Goal: Transaction & Acquisition: Purchase product/service

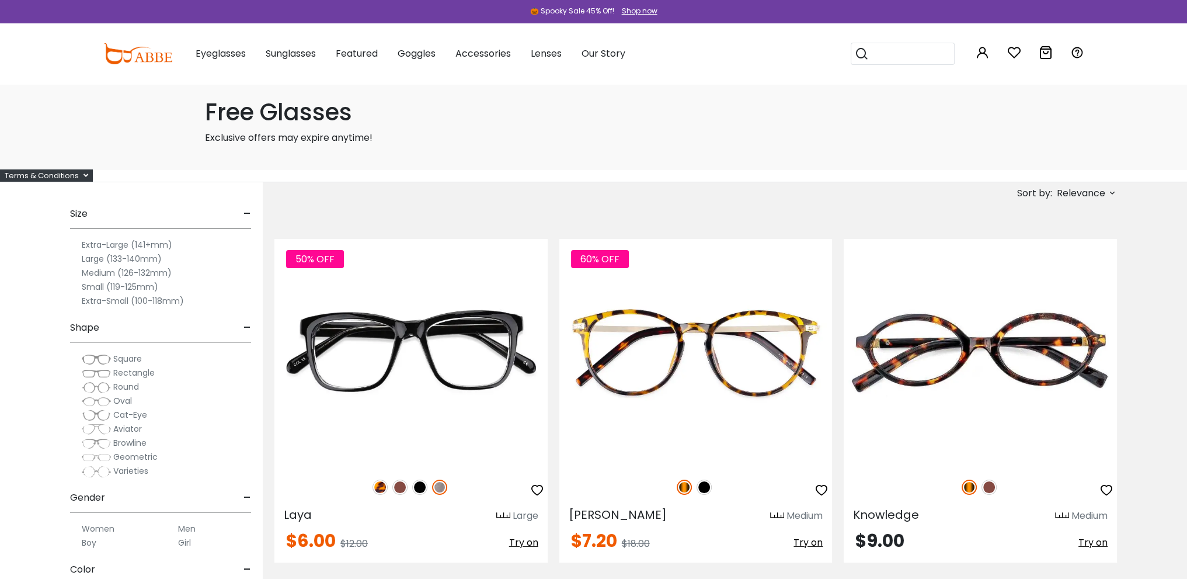
click at [130, 387] on span "Round" at bounding box center [126, 387] width 26 height 12
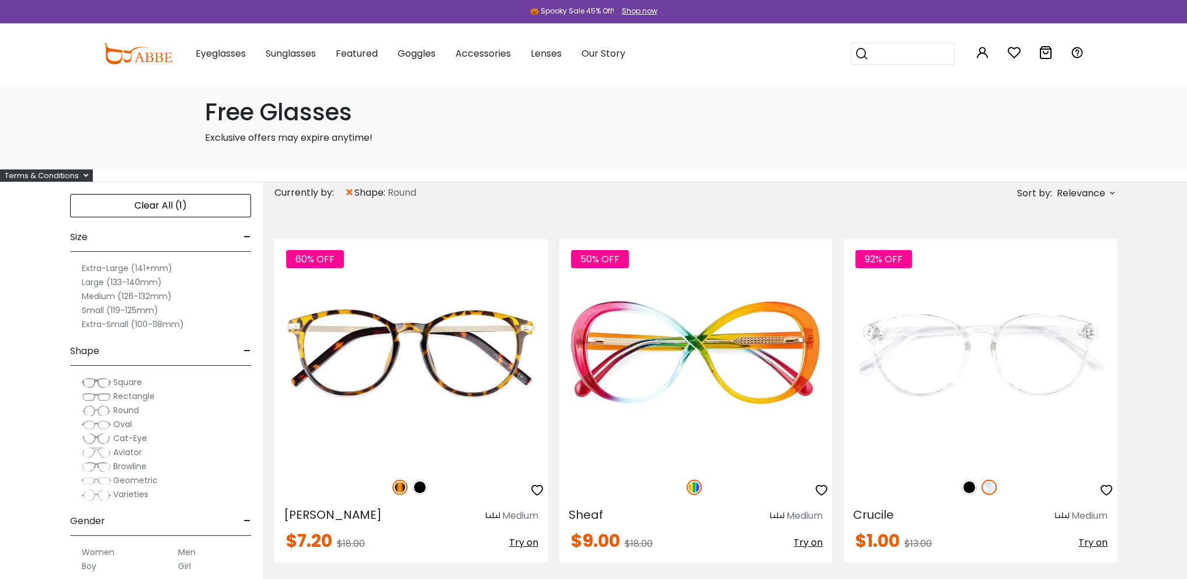
click at [1095, 191] on span "Relevance" at bounding box center [1081, 193] width 48 height 21
click at [1045, 239] on label "Best Sellers" at bounding box center [1053, 241] width 53 height 14
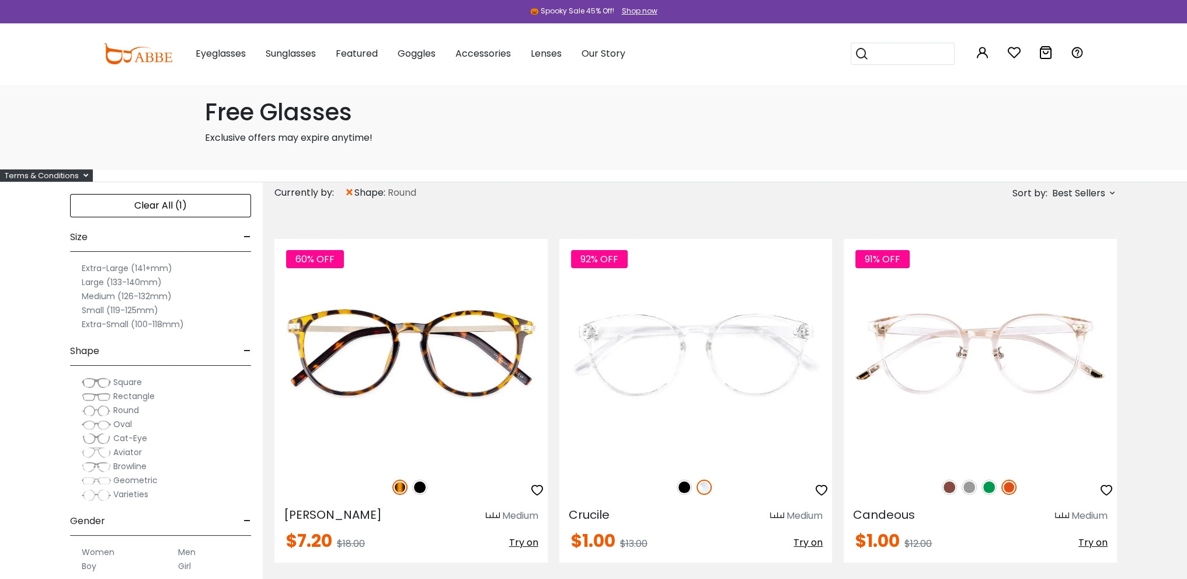
click at [832, 184] on div "Currently by: × shape: Round Sort by: Best Sellers" at bounding box center [695, 193] width 843 height 22
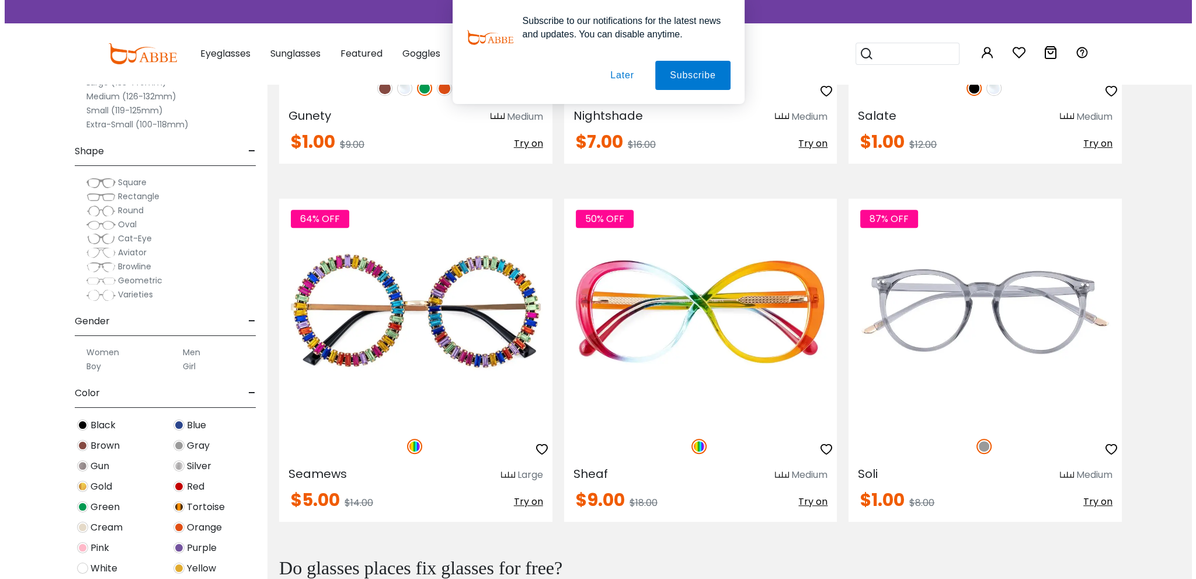
scroll to position [759, 0]
